Goal: Transaction & Acquisition: Purchase product/service

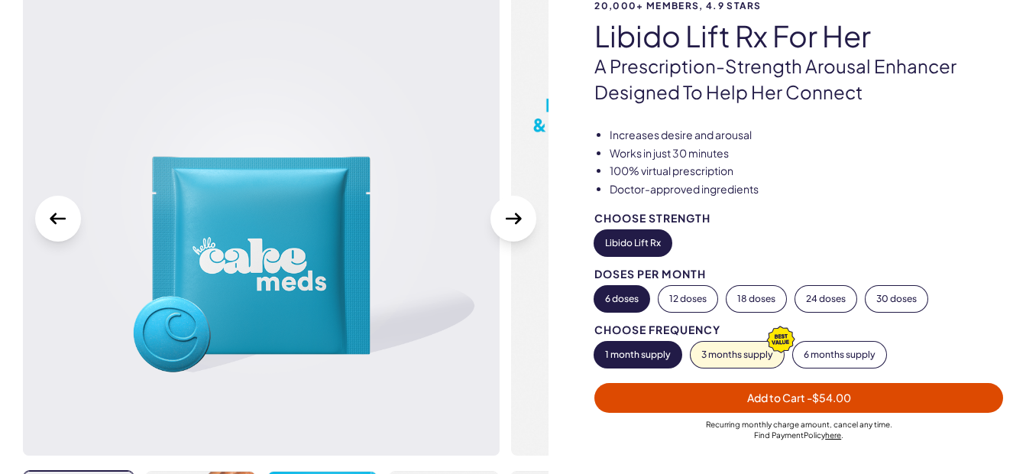
scroll to position [153, 0]
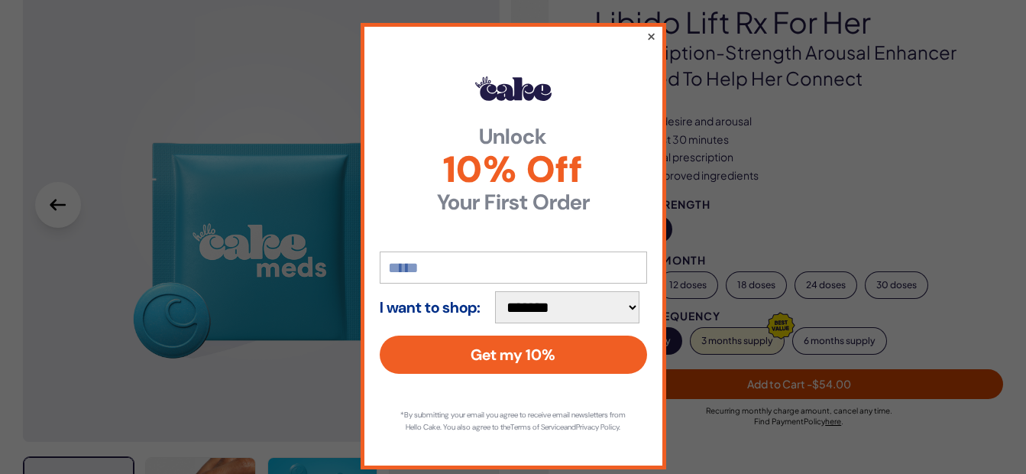
click at [646, 37] on button "×" at bounding box center [651, 36] width 10 height 18
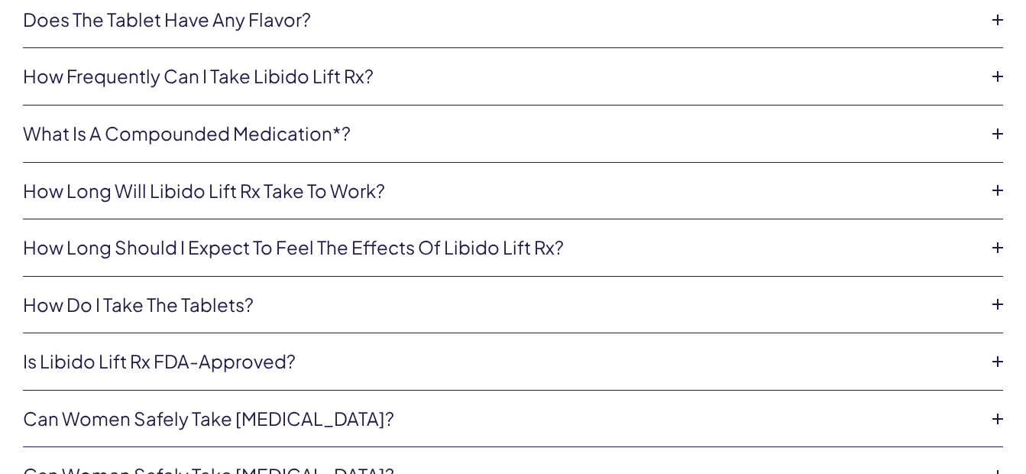
scroll to position [3484, 0]
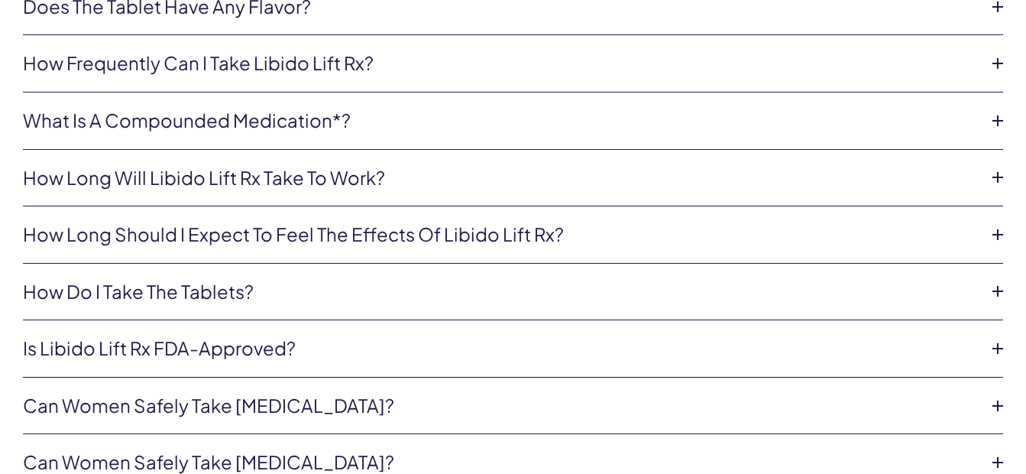
click at [996, 237] on icon at bounding box center [997, 234] width 23 height 23
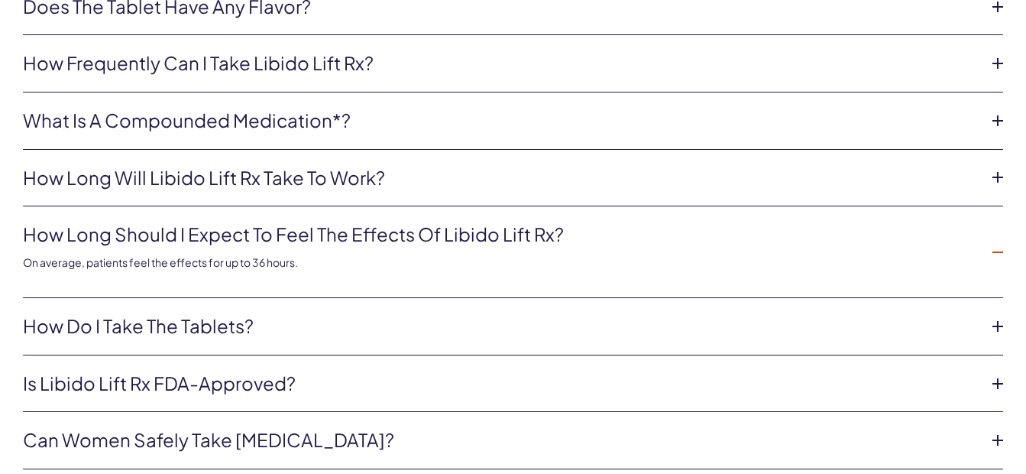
click at [999, 390] on icon at bounding box center [997, 383] width 23 height 23
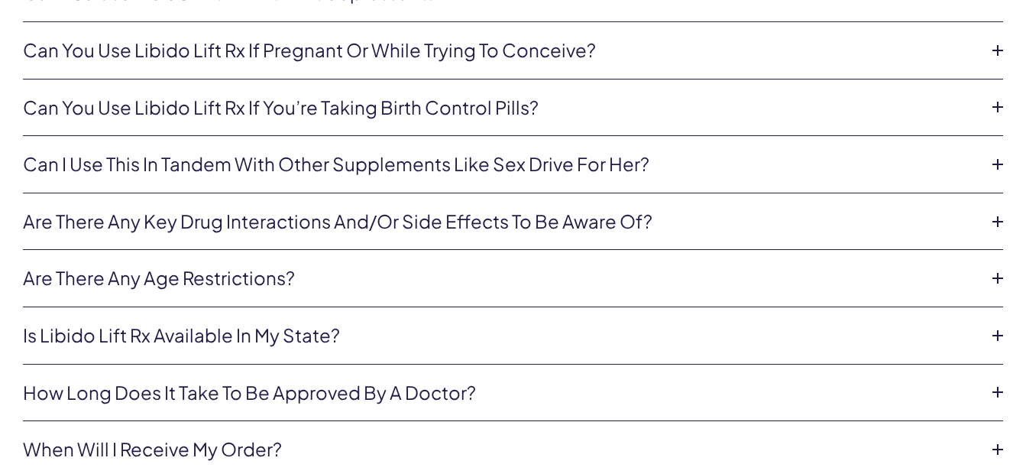
scroll to position [4503, 0]
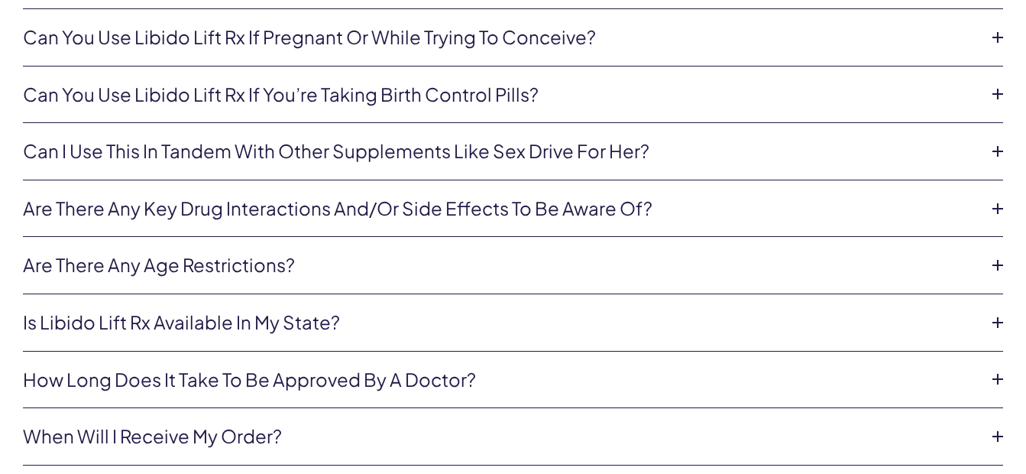
click at [1000, 197] on icon at bounding box center [997, 208] width 23 height 23
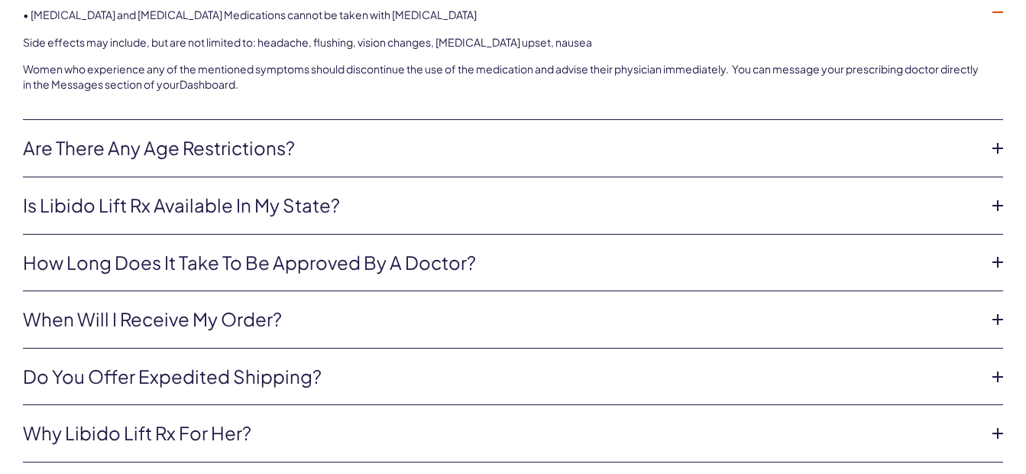
scroll to position [4485, 0]
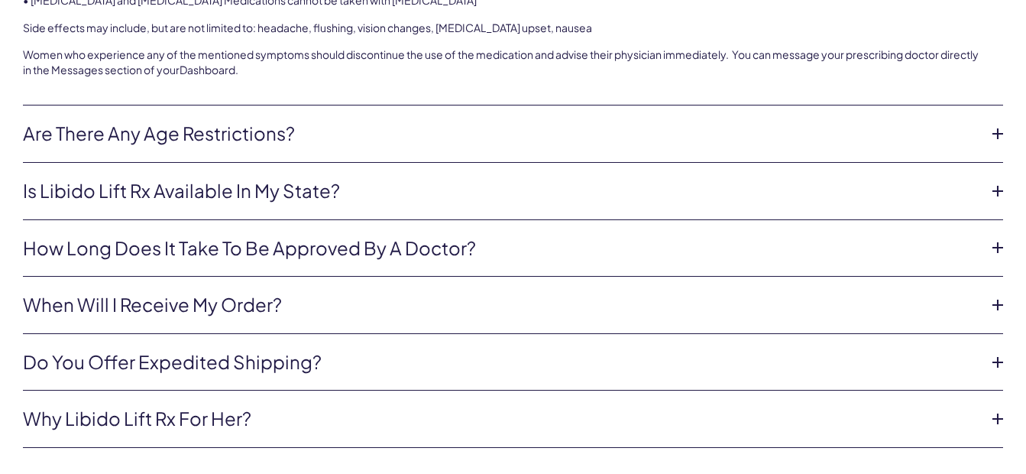
click at [993, 194] on icon at bounding box center [997, 191] width 23 height 23
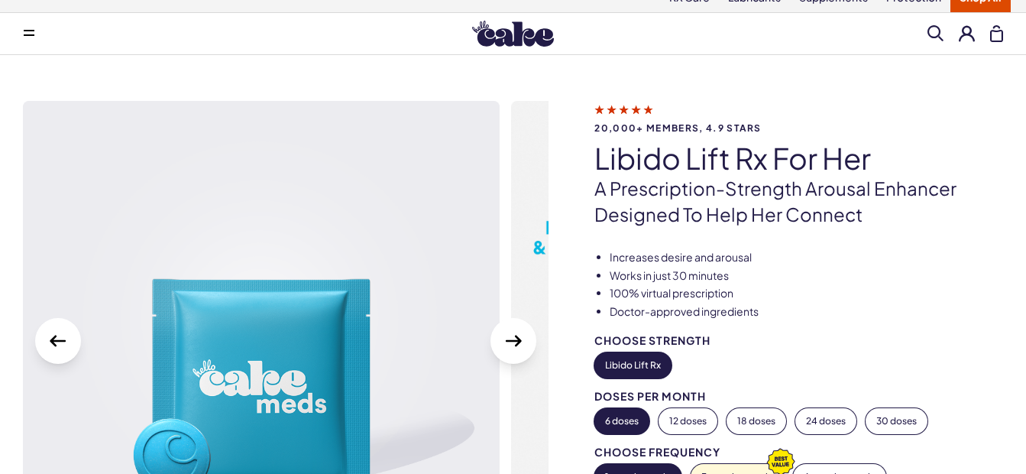
scroll to position [0, 0]
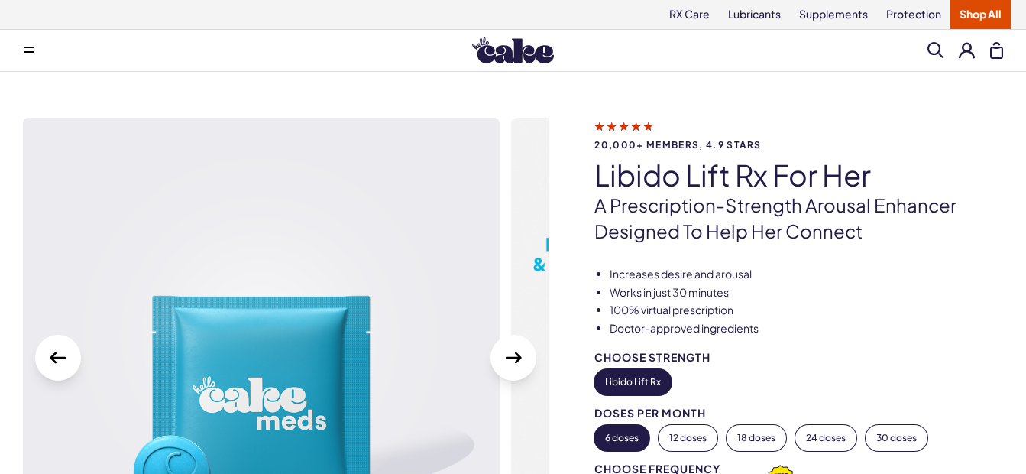
click at [24, 51] on icon at bounding box center [29, 52] width 11 height 2
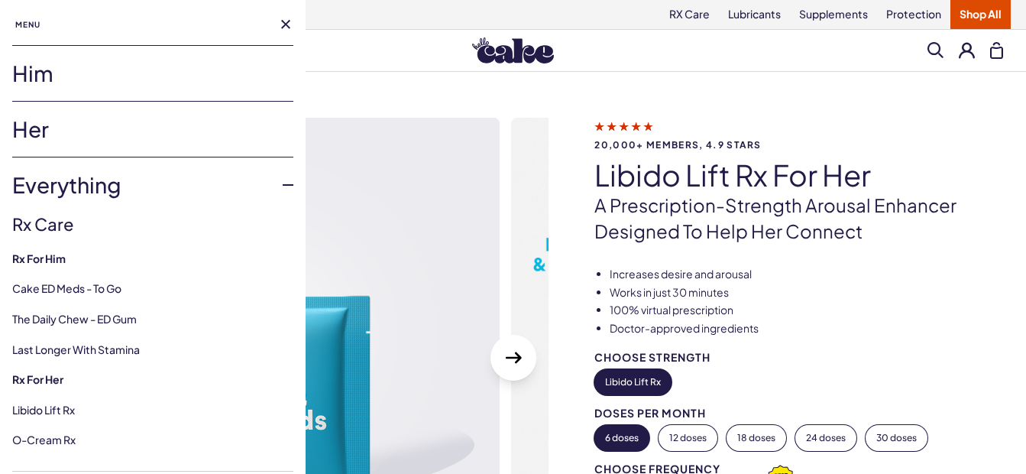
click at [24, 132] on link "Her" at bounding box center [152, 129] width 281 height 55
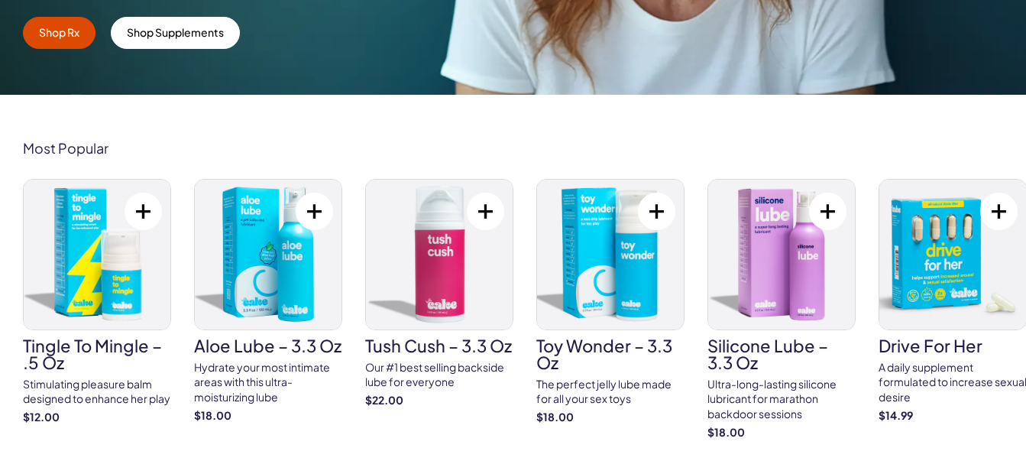
click at [918, 256] on img at bounding box center [952, 255] width 147 height 150
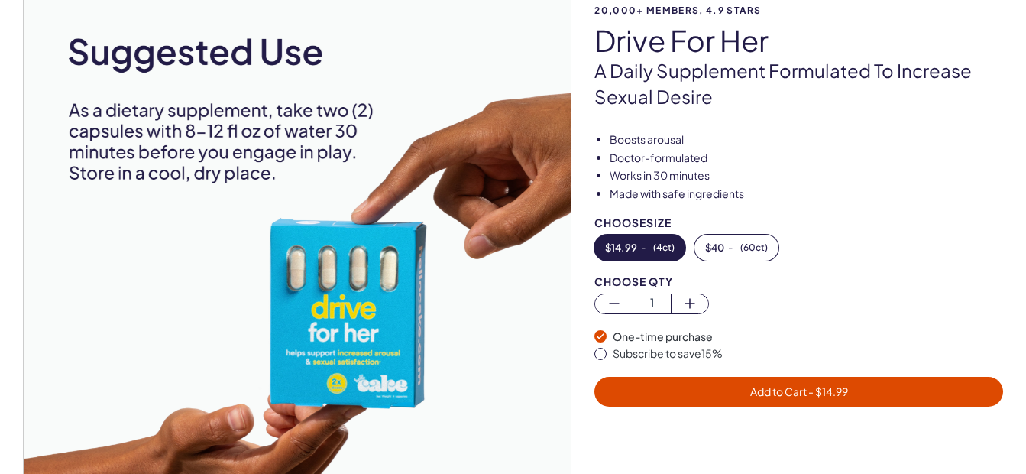
scroll to position [153, 0]
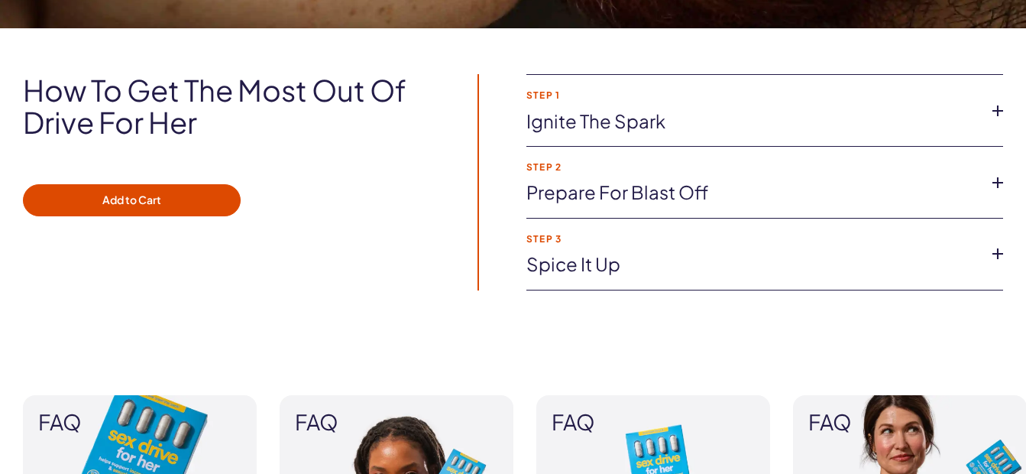
scroll to position [1131, 0]
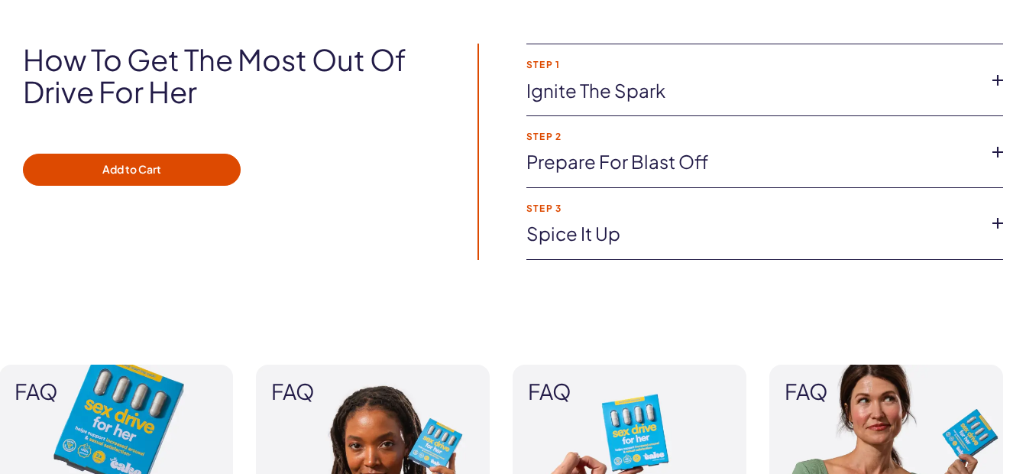
click at [999, 78] on icon at bounding box center [997, 80] width 23 height 23
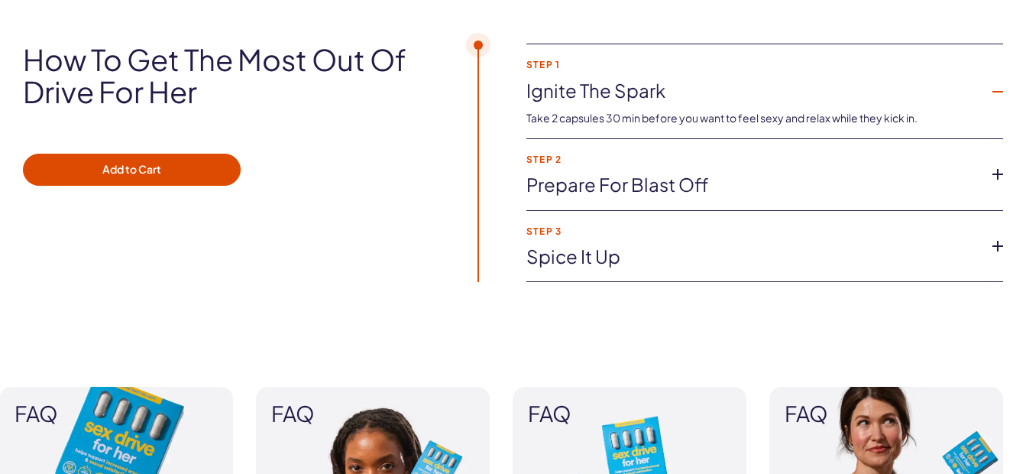
click at [997, 171] on icon at bounding box center [997, 174] width 23 height 23
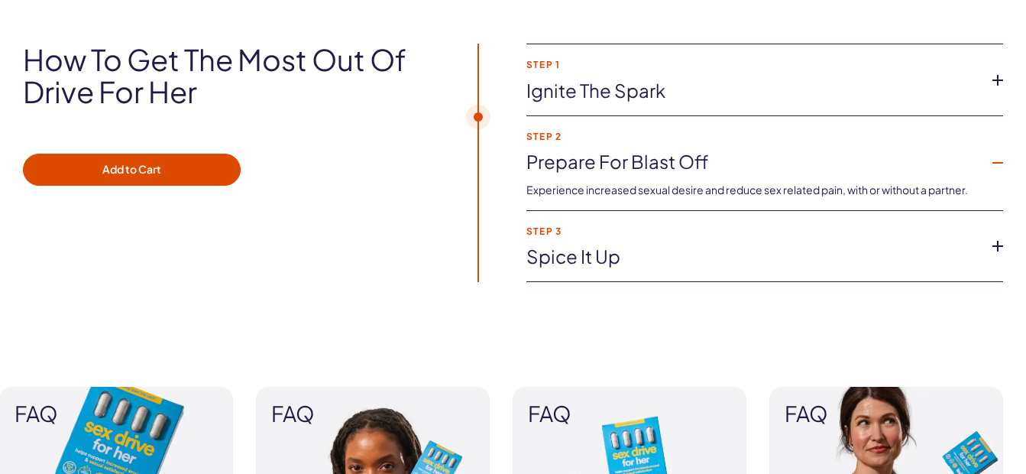
click at [995, 249] on icon at bounding box center [997, 246] width 23 height 23
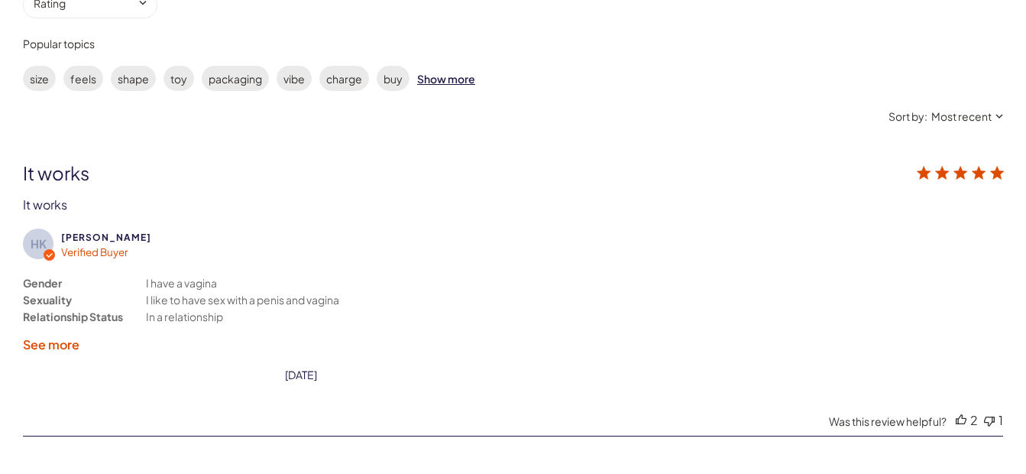
scroll to position [2751, 0]
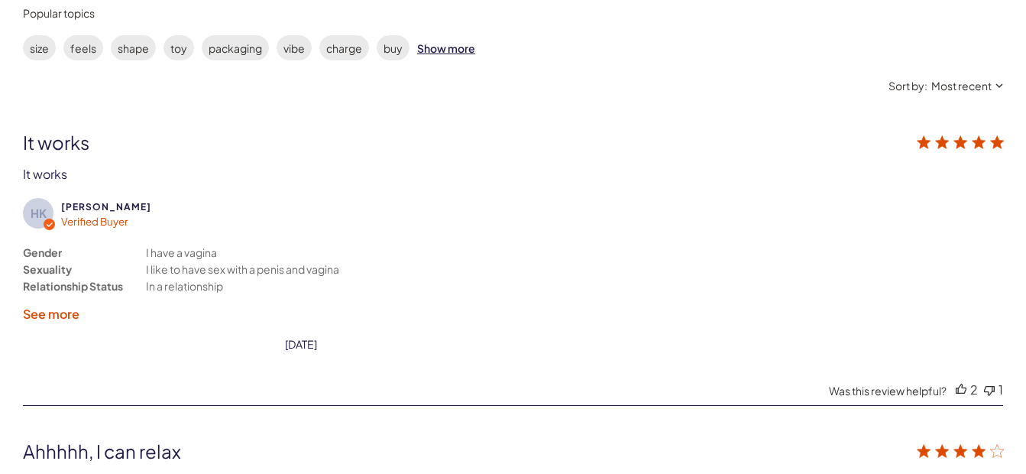
click at [48, 310] on label "See more" at bounding box center [51, 314] width 57 height 16
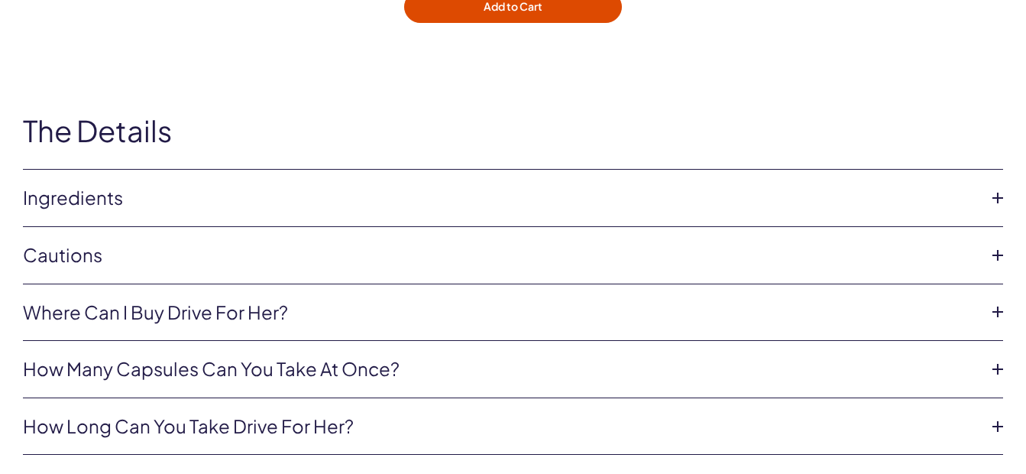
scroll to position [4554, 0]
click at [996, 189] on icon at bounding box center [997, 197] width 23 height 23
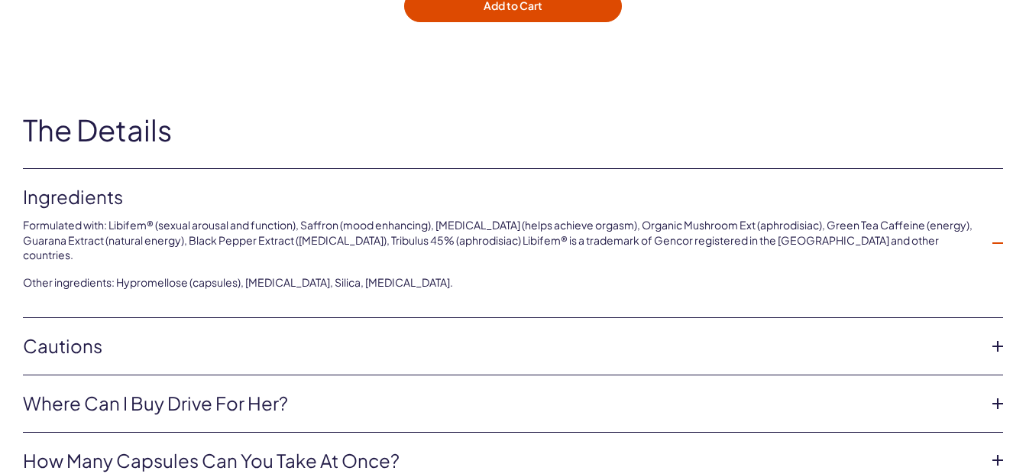
click at [996, 238] on icon at bounding box center [997, 243] width 23 height 23
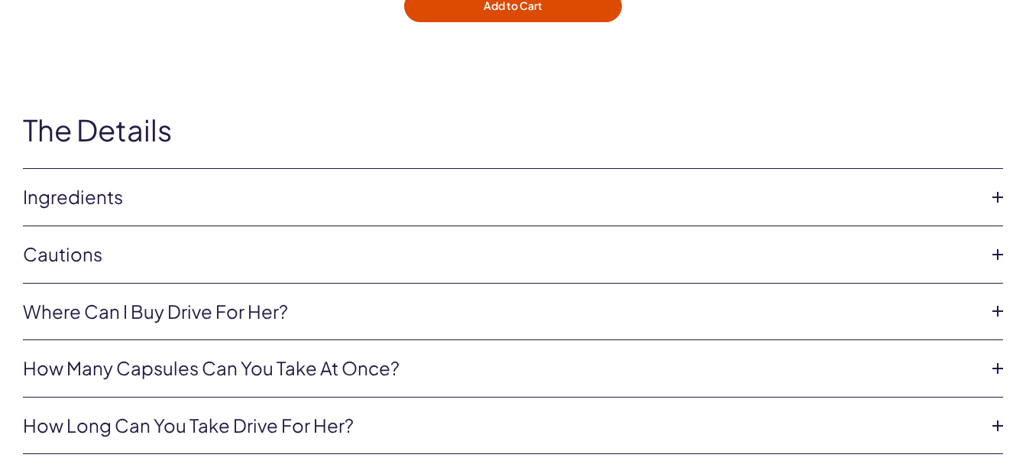
click at [996, 255] on icon at bounding box center [997, 254] width 23 height 23
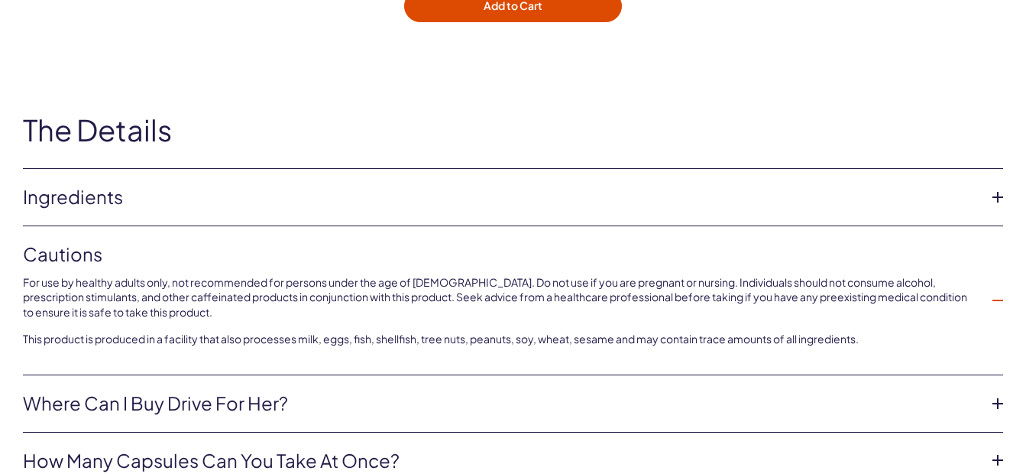
click at [998, 296] on icon at bounding box center [997, 300] width 23 height 23
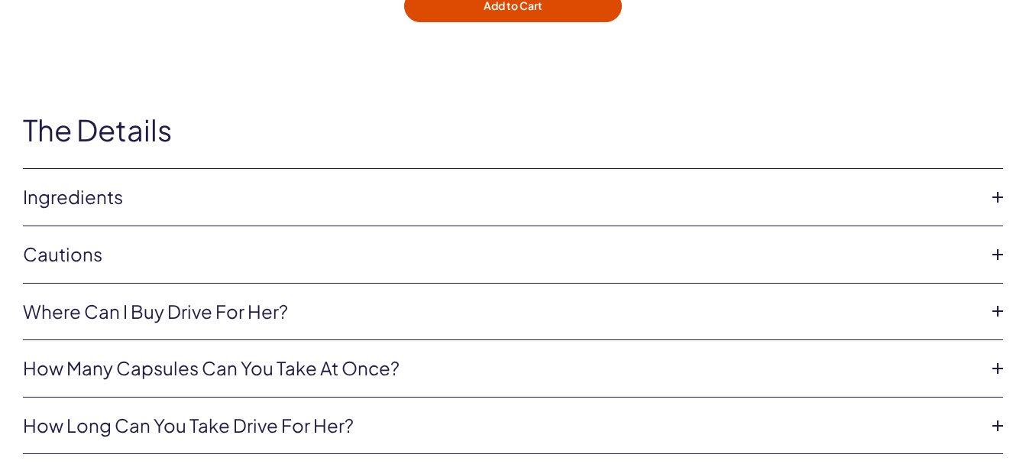
click at [995, 315] on icon at bounding box center [997, 311] width 23 height 23
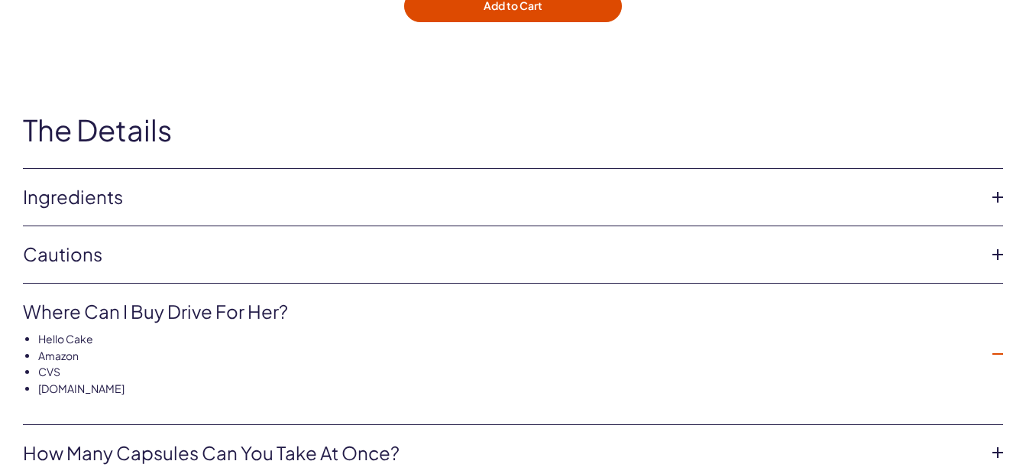
click at [1003, 351] on icon at bounding box center [997, 353] width 23 height 23
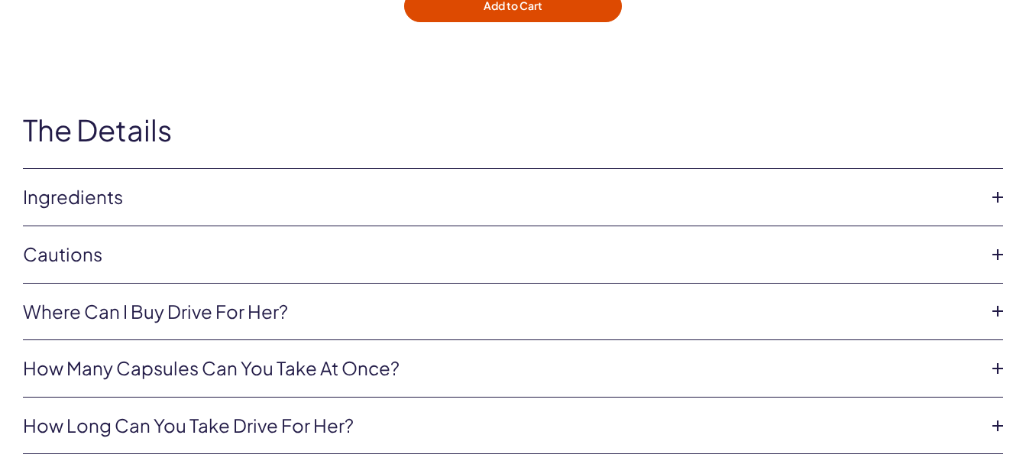
click at [996, 370] on icon at bounding box center [997, 368] width 23 height 23
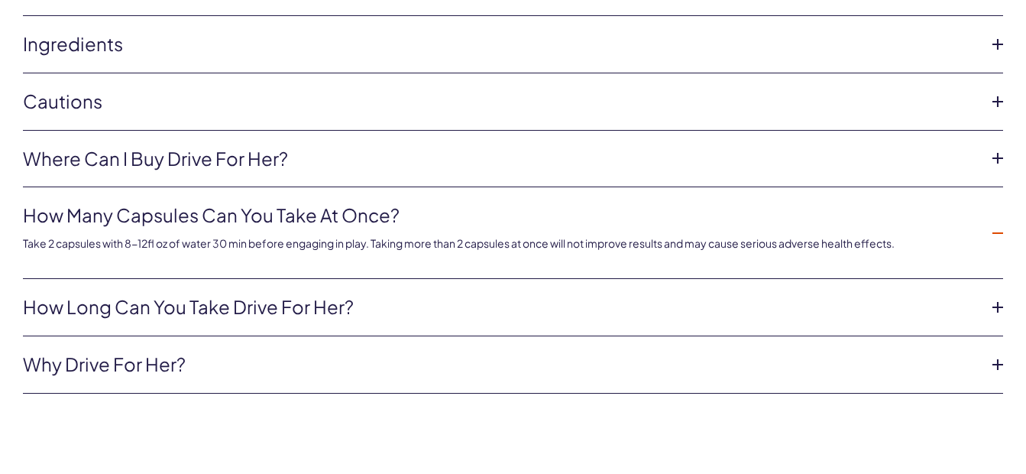
scroll to position [4737, 0]
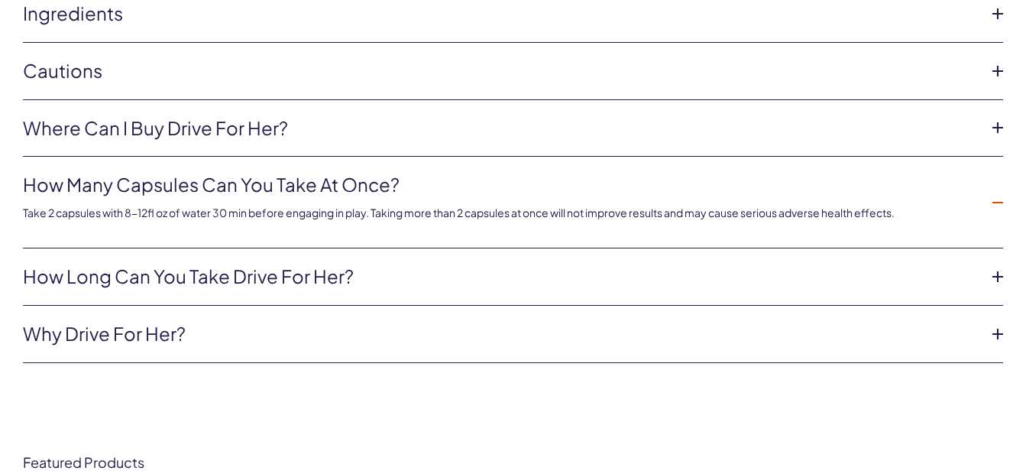
click at [1000, 273] on icon at bounding box center [997, 276] width 23 height 23
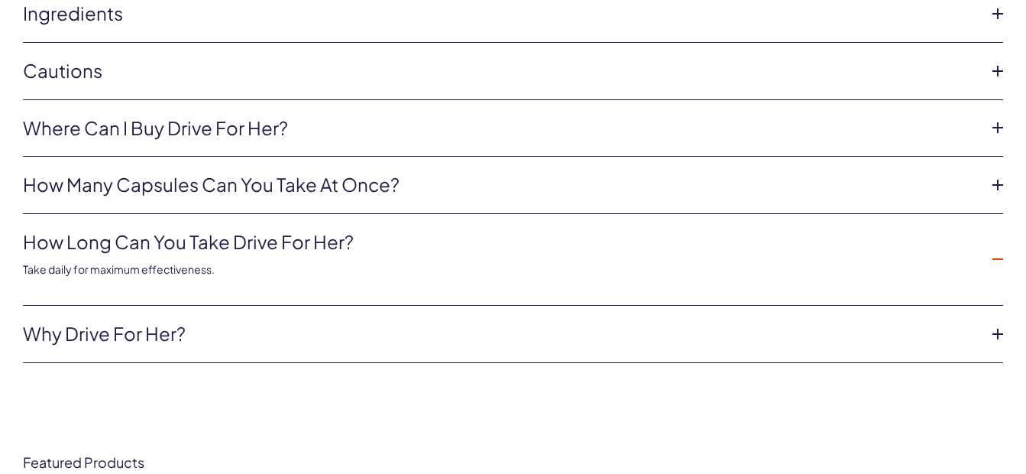
click at [1000, 333] on icon at bounding box center [997, 333] width 23 height 23
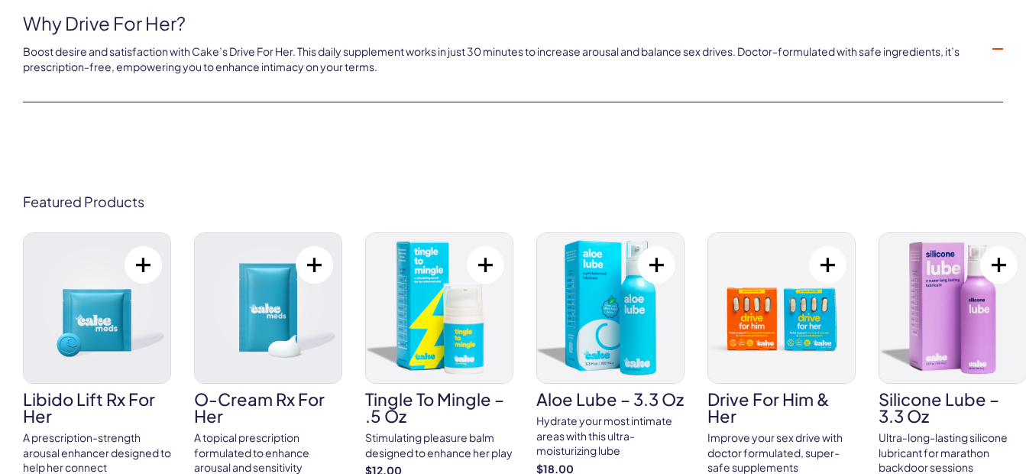
scroll to position [0, 0]
